Goal: Task Accomplishment & Management: Manage account settings

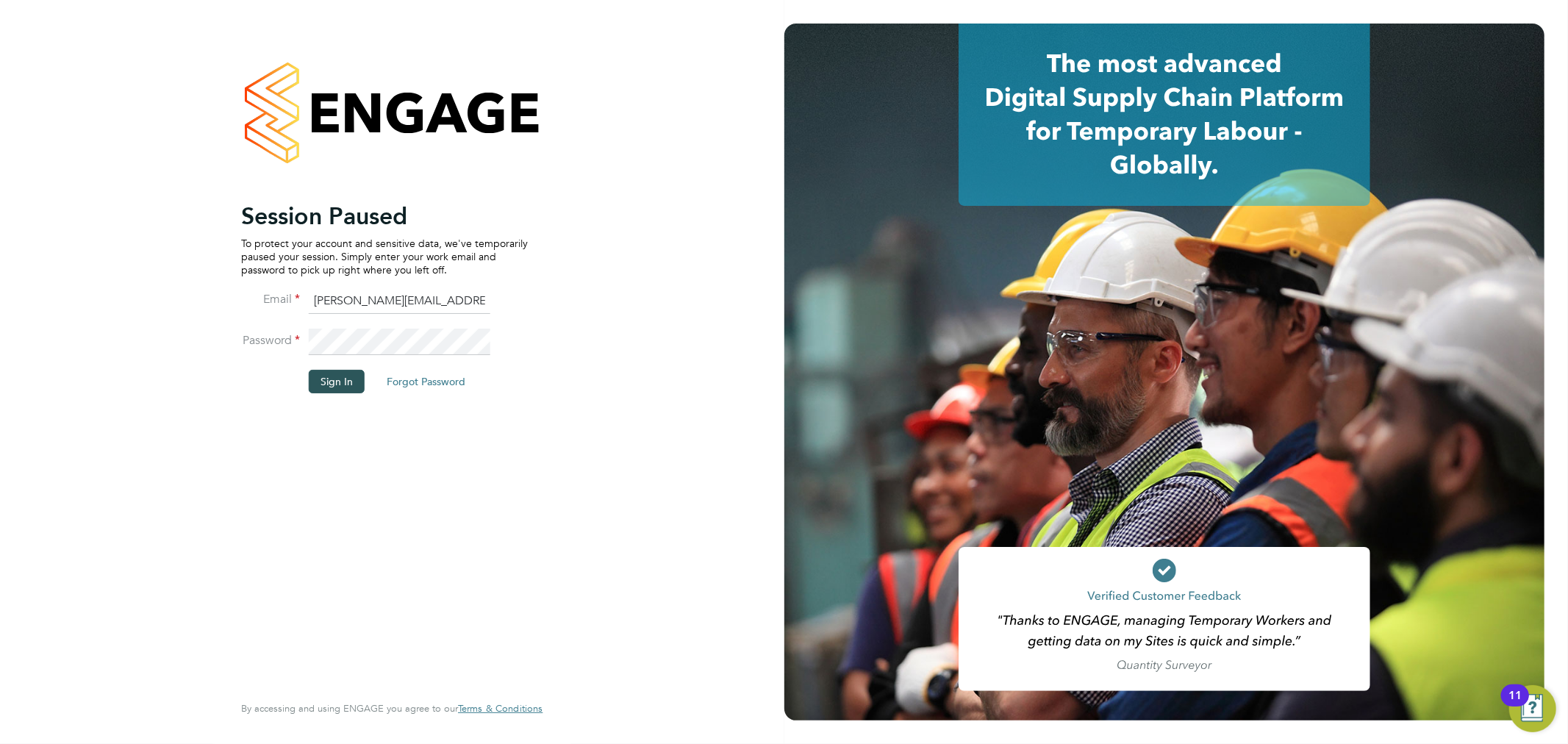
click at [324, 378] on button "Sign In" at bounding box center [337, 381] width 56 height 23
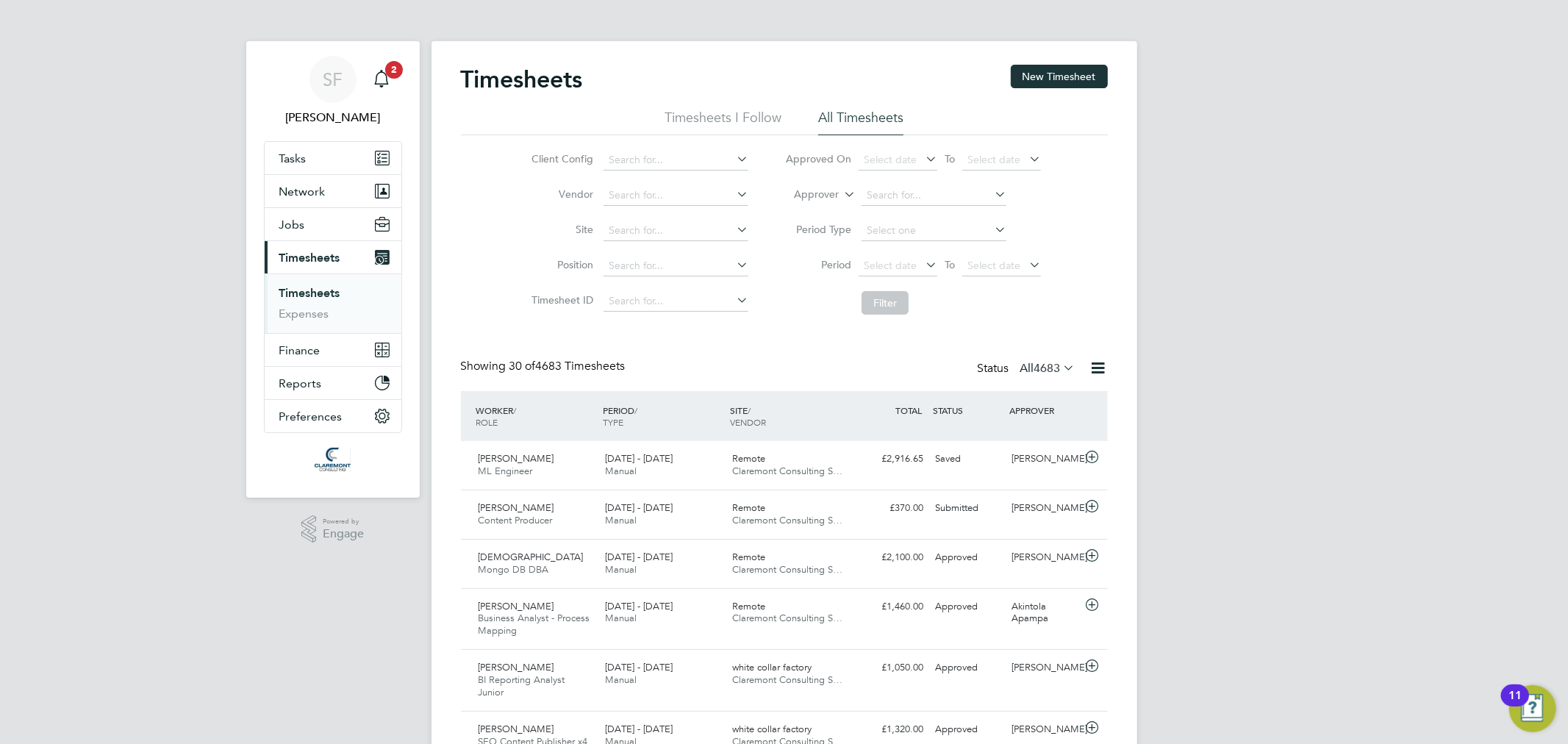
click at [489, 305] on div "Client Config Vendor Site Position Timesheet ID Approved On Select date To Sele…" at bounding box center [784, 228] width 647 height 187
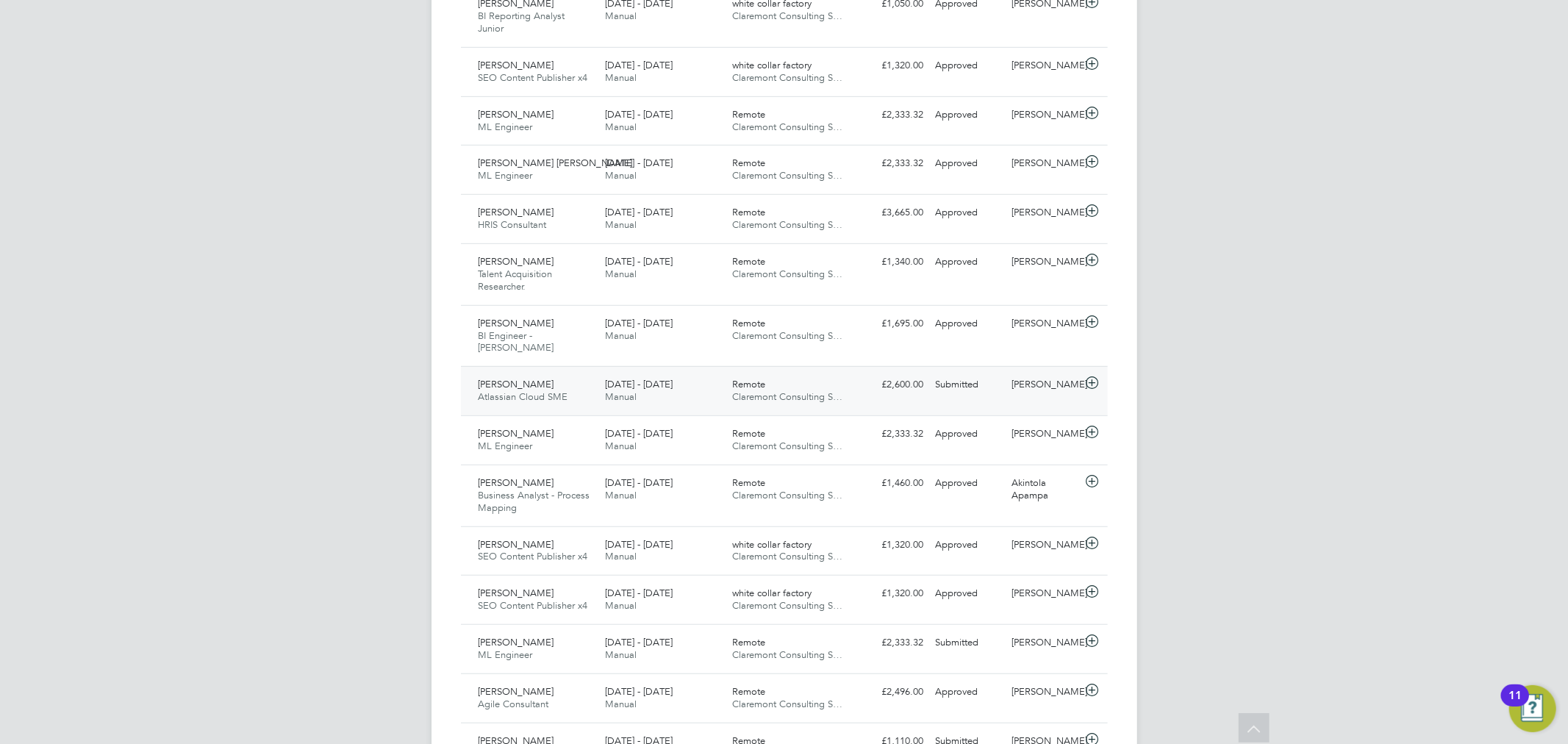
click at [579, 373] on div "Peter Brown Atlassian Cloud SME 25 - 31 Aug 2025" at bounding box center [536, 391] width 127 height 37
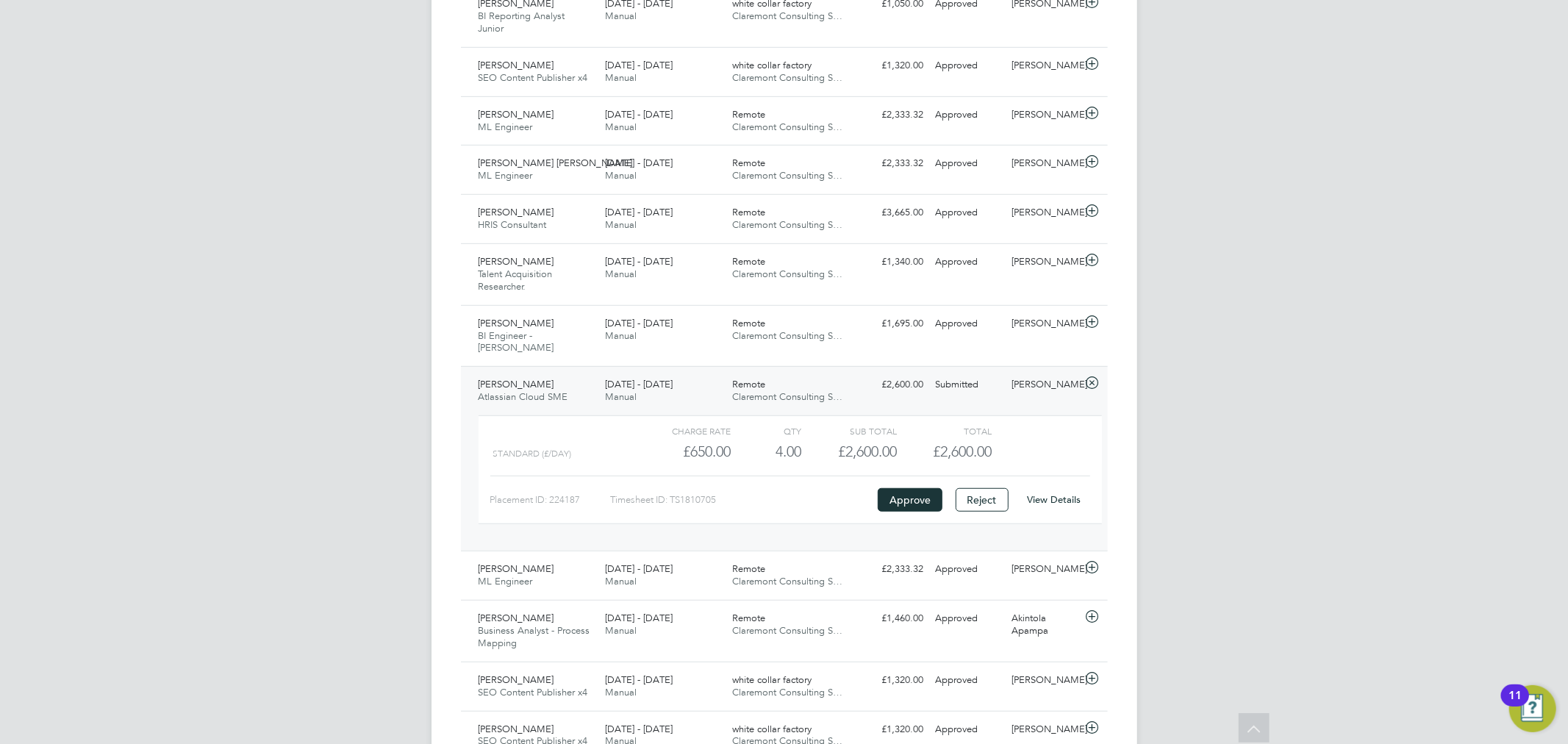
click at [1216, 401] on div "SF Sam Fullman Notifications 2 Applications: Tasks Network Team Members Busines…" at bounding box center [784, 458] width 1568 height 2244
click at [923, 488] on button "Approve" at bounding box center [911, 499] width 65 height 23
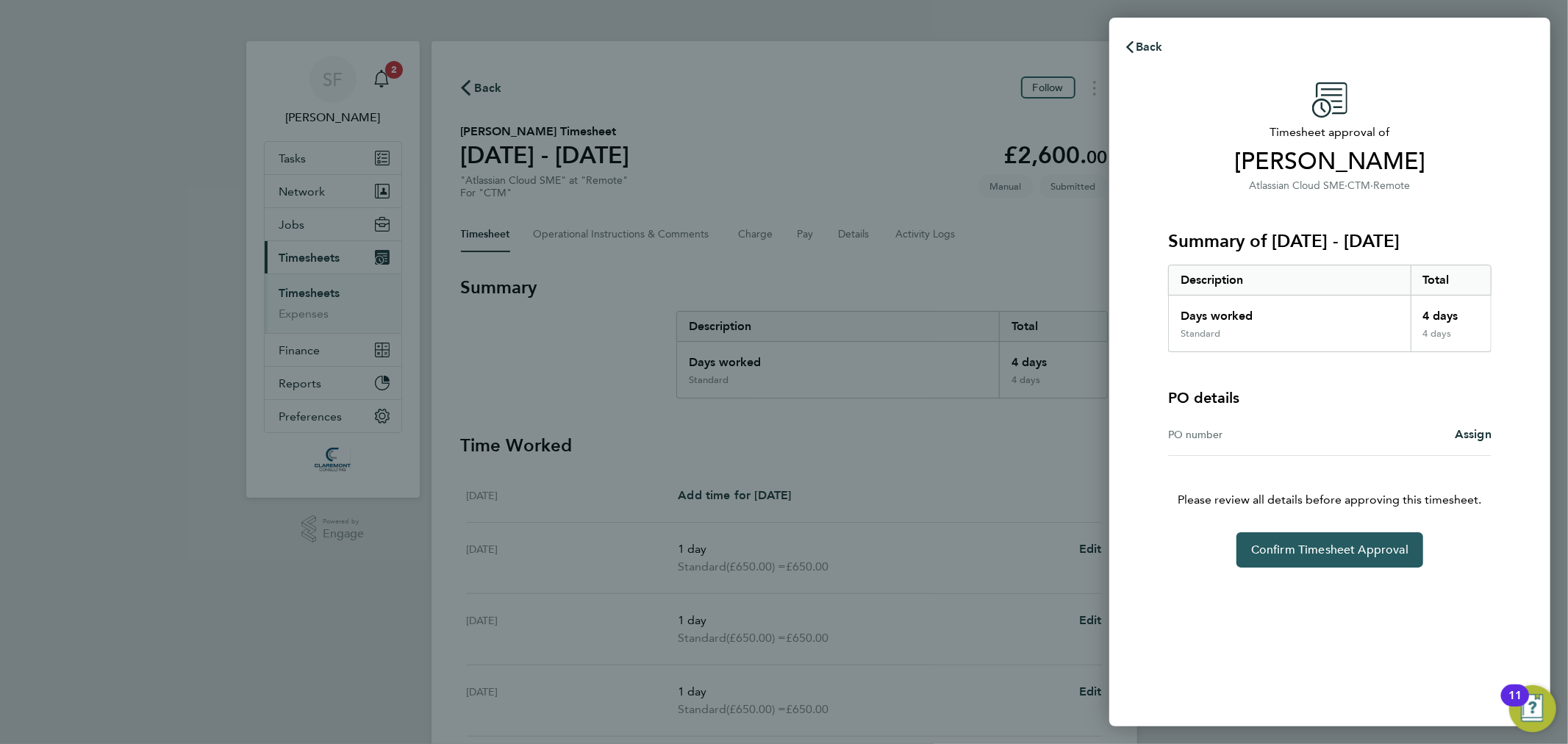
click at [1303, 555] on span "Confirm Timesheet Approval" at bounding box center [1330, 549] width 157 height 14
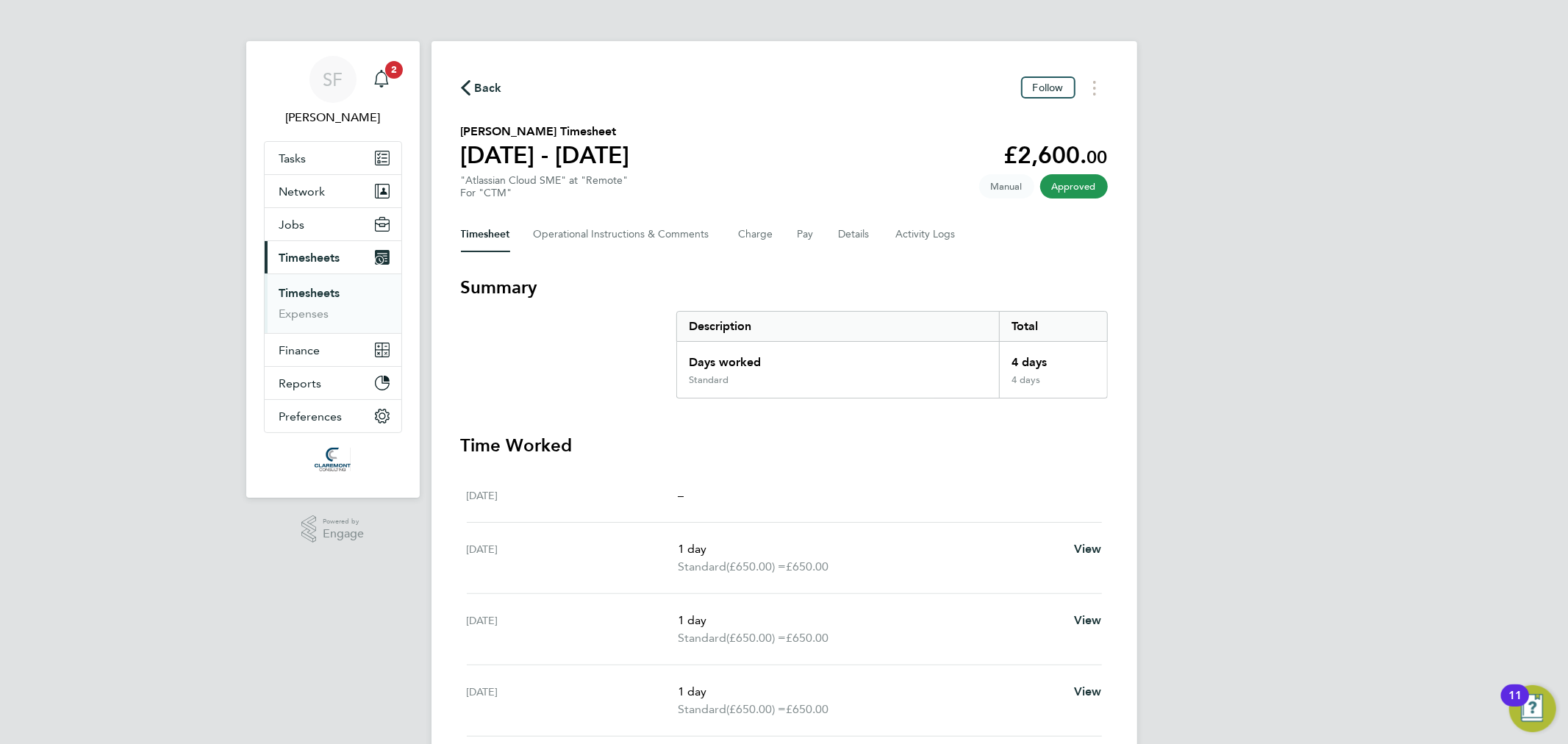
click at [384, 82] on icon "Main navigation" at bounding box center [381, 78] width 17 height 17
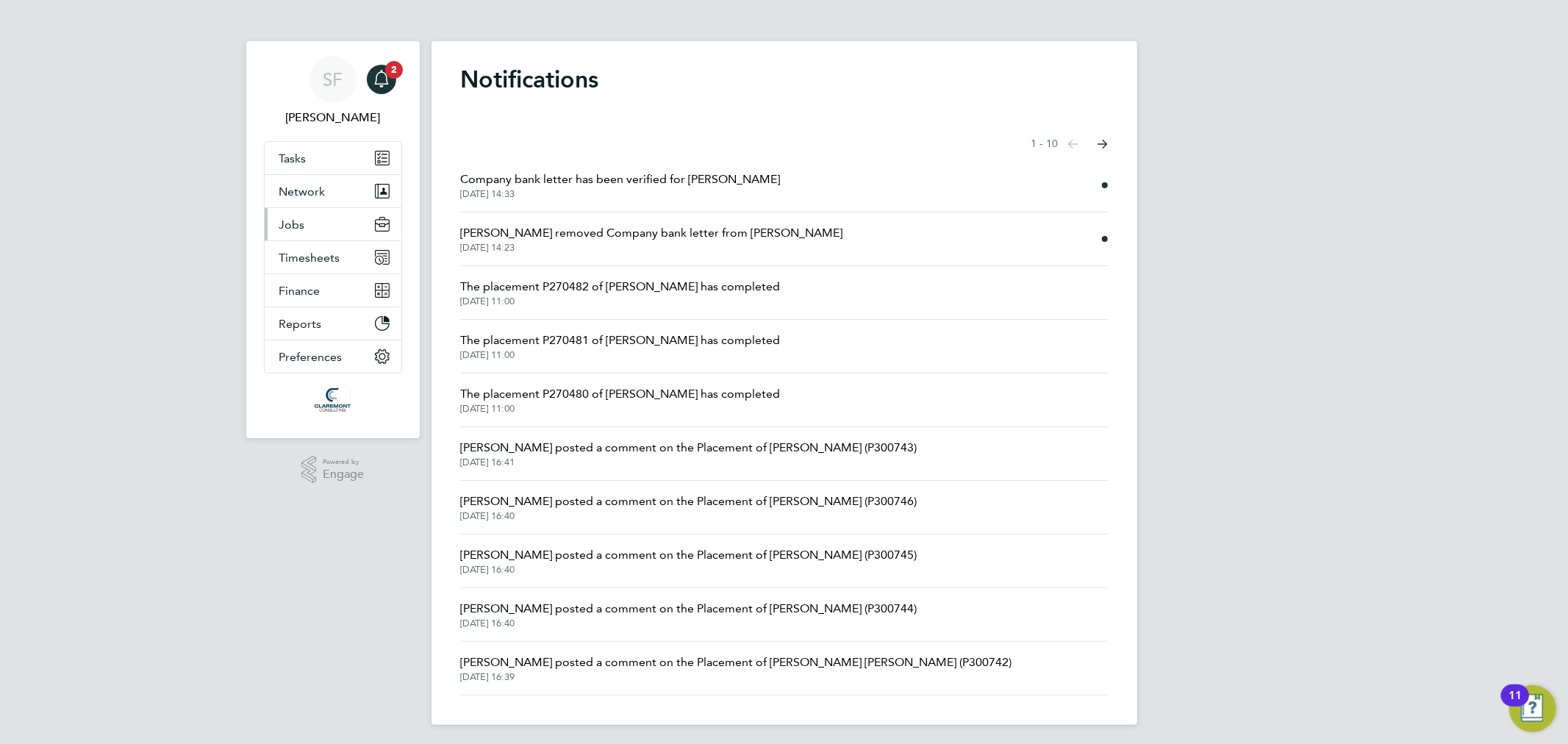
click at [312, 228] on button "Jobs" at bounding box center [333, 224] width 137 height 33
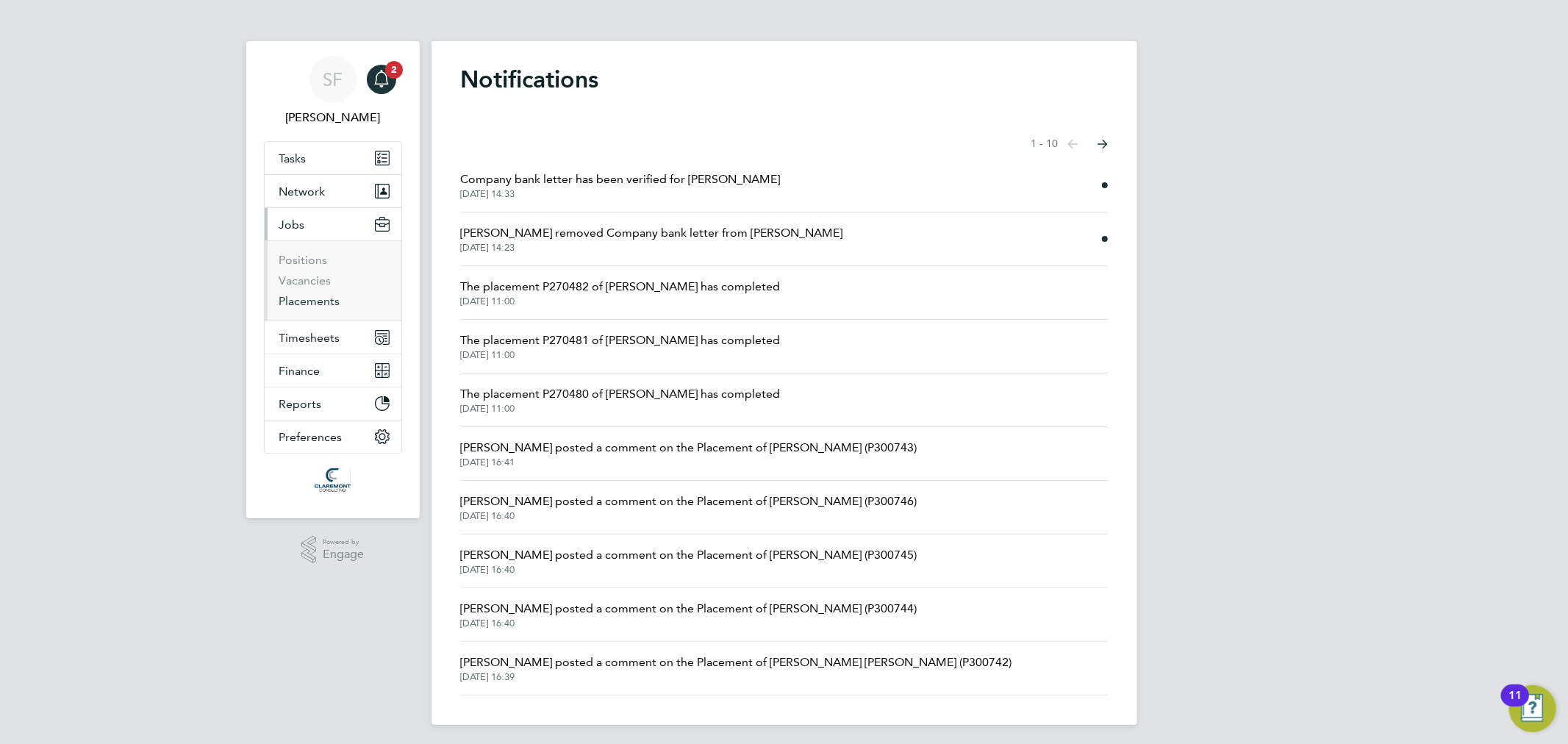
click at [313, 296] on link "Placements" at bounding box center [309, 301] width 61 height 14
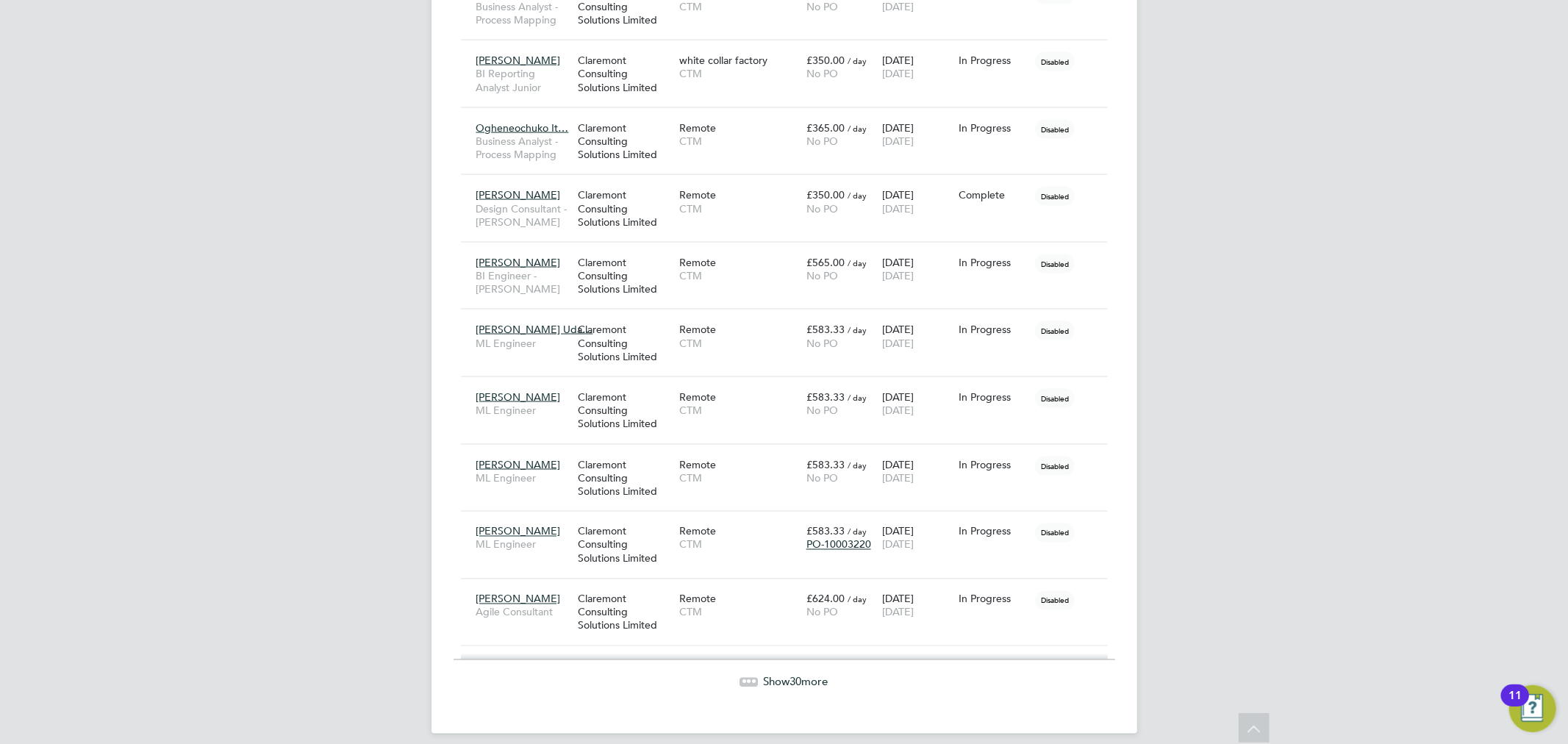
click at [764, 674] on span "Show 30 more" at bounding box center [796, 681] width 65 height 14
click at [615, 546] on div "Claremont Consulting Solutions Limited" at bounding box center [625, 543] width 101 height 55
